Goal: Task Accomplishment & Management: Manage account settings

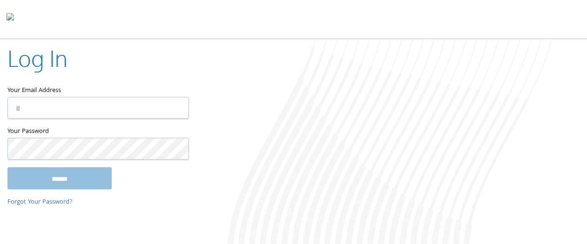
type input "**********"
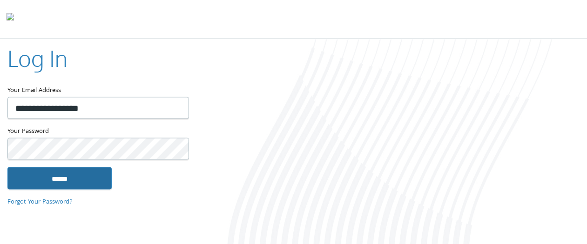
click at [60, 175] on input "******" at bounding box center [59, 178] width 104 height 22
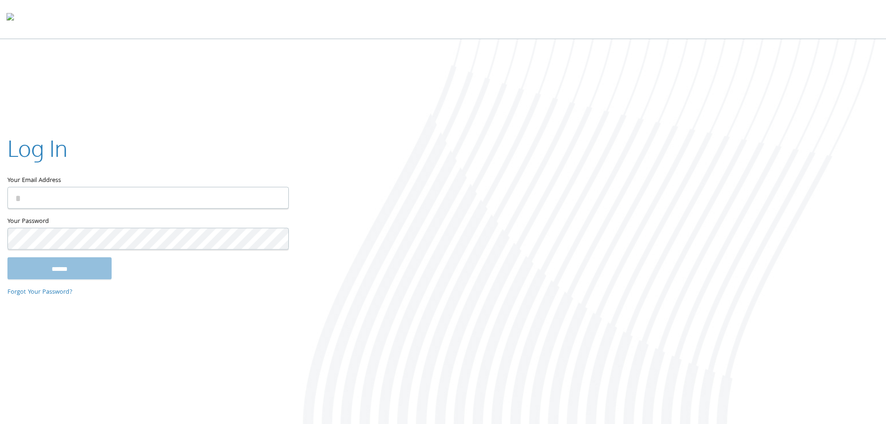
type input "**********"
click at [82, 263] on input "******" at bounding box center [59, 268] width 104 height 22
